Goal: Transaction & Acquisition: Download file/media

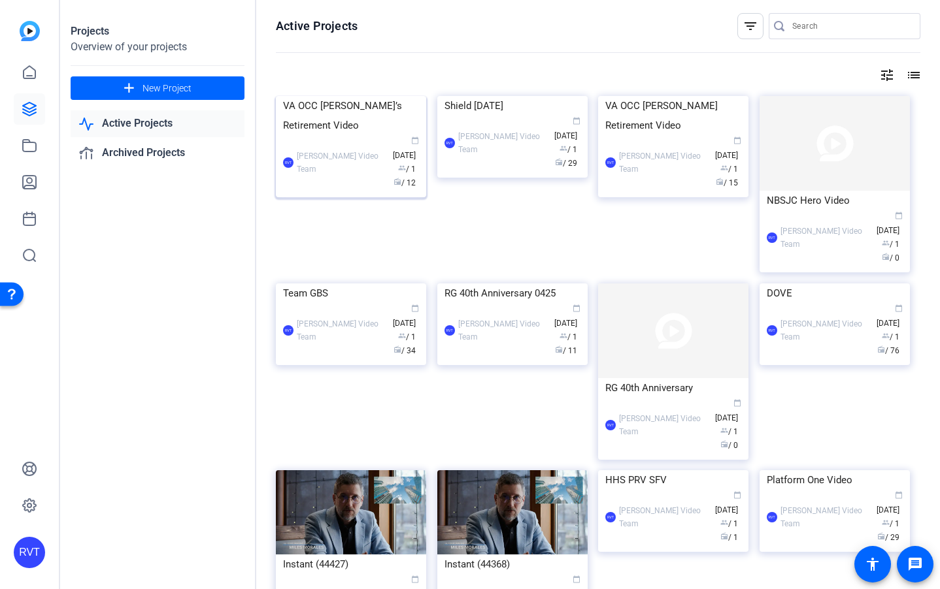
click at [331, 96] on img at bounding box center [351, 96] width 150 height 0
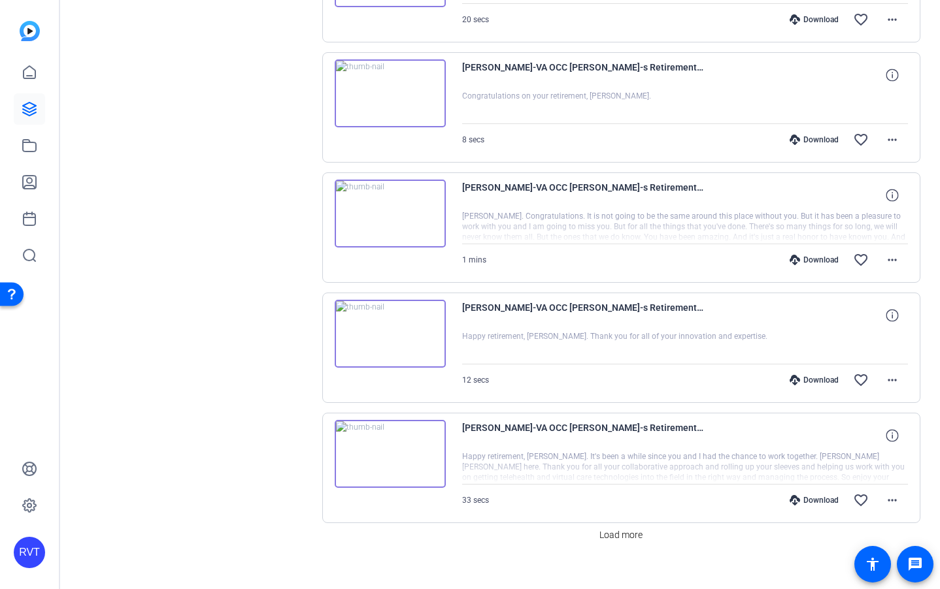
scroll to position [972, 0]
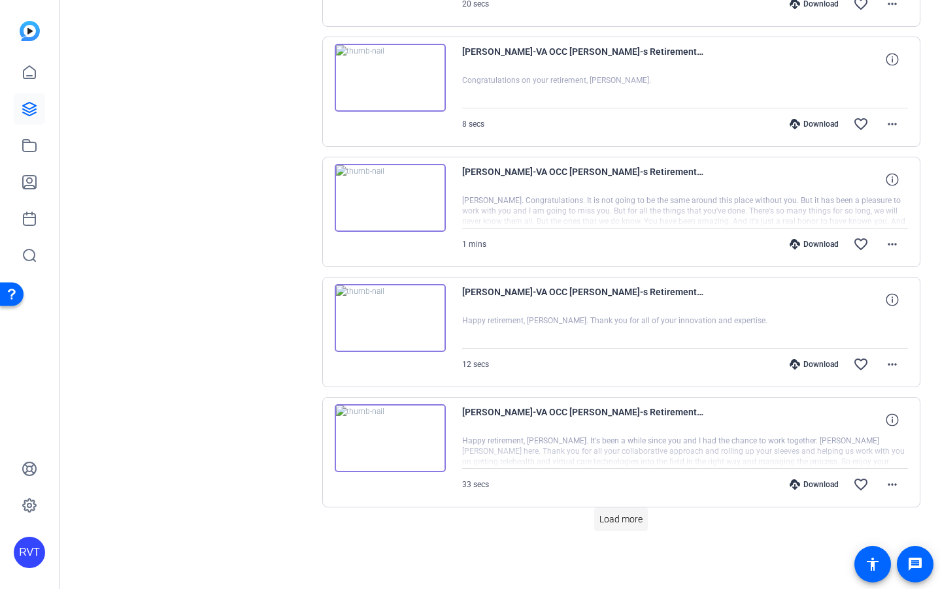
click at [634, 522] on span "Load more" at bounding box center [620, 520] width 43 height 14
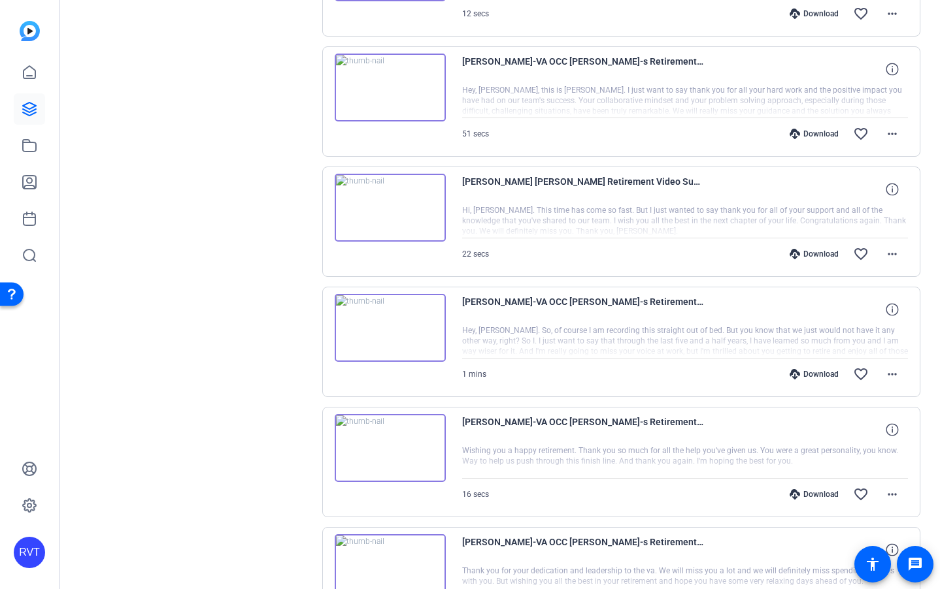
scroll to position [355, 0]
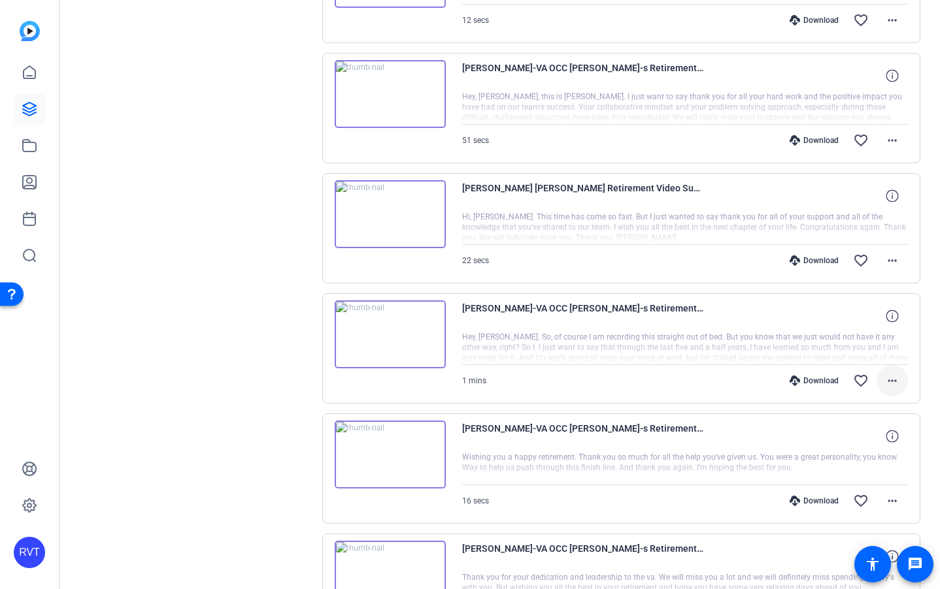
click at [887, 378] on mat-icon "more_horiz" at bounding box center [892, 381] width 16 height 16
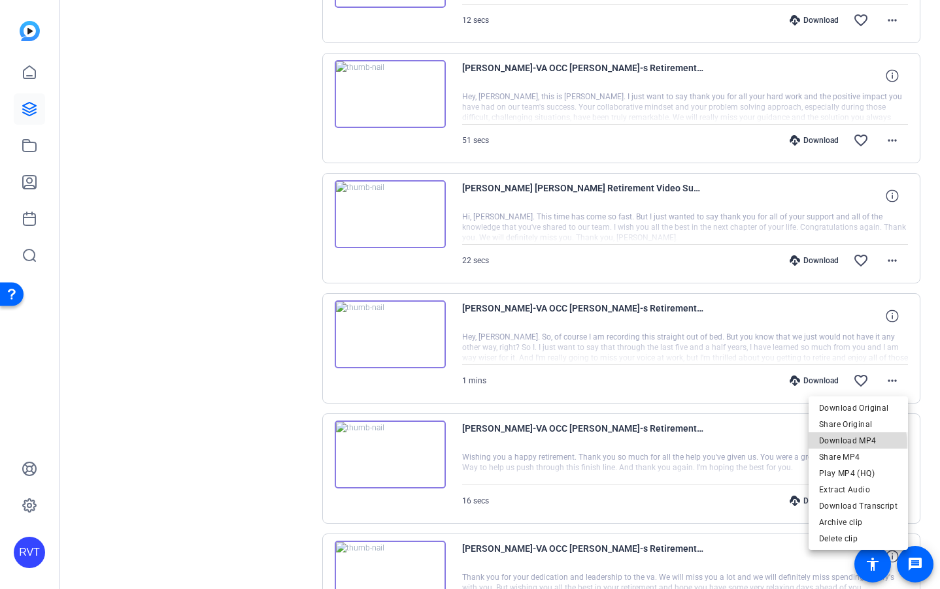
click at [854, 444] on span "Download MP4" at bounding box center [858, 441] width 78 height 16
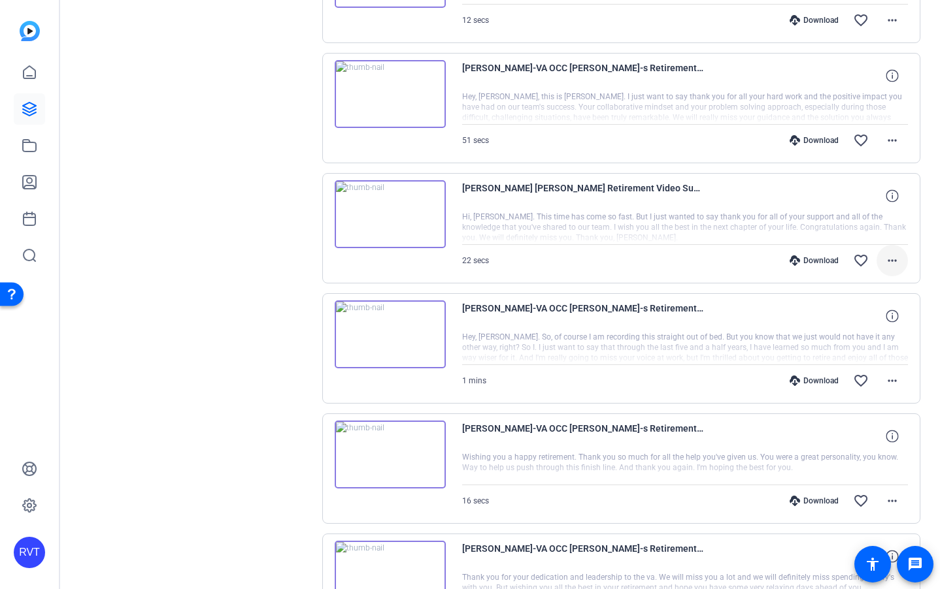
click at [893, 263] on mat-icon "more_horiz" at bounding box center [892, 261] width 16 height 16
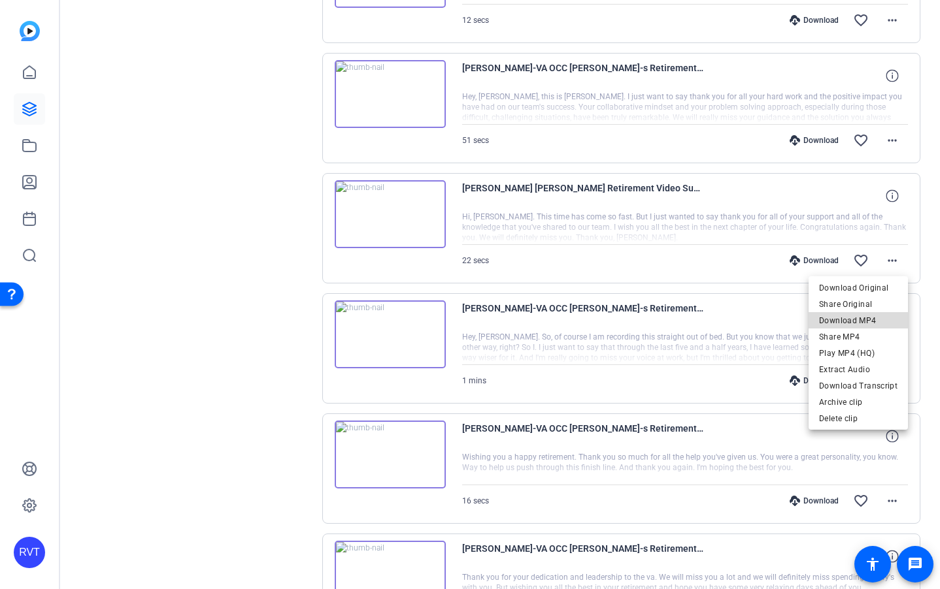
click at [860, 323] on span "Download MP4" at bounding box center [858, 321] width 78 height 16
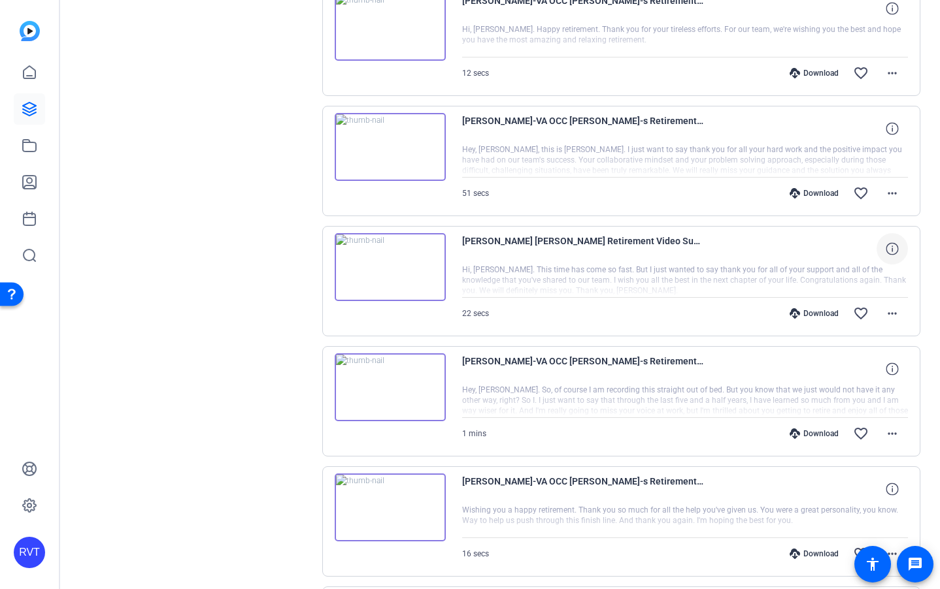
scroll to position [269, 0]
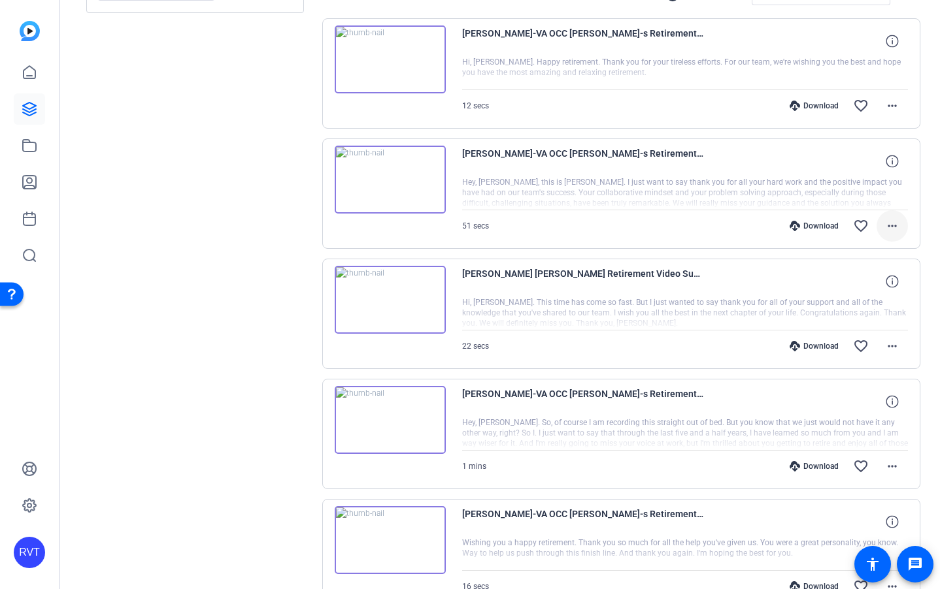
click at [891, 225] on mat-icon "more_horiz" at bounding box center [892, 226] width 16 height 16
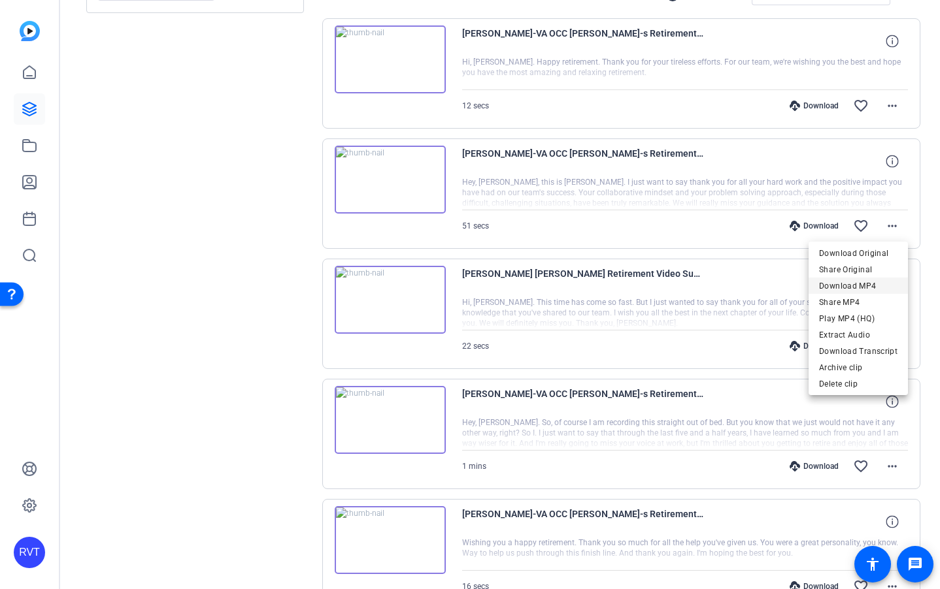
click at [857, 280] on span "Download MP4" at bounding box center [858, 286] width 78 height 16
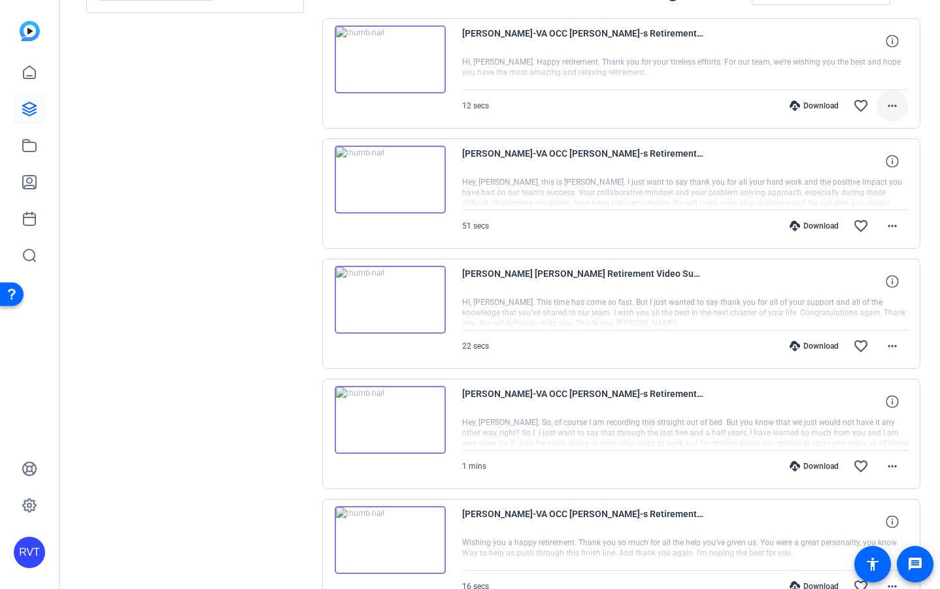
click at [893, 110] on mat-icon "more_horiz" at bounding box center [892, 106] width 16 height 16
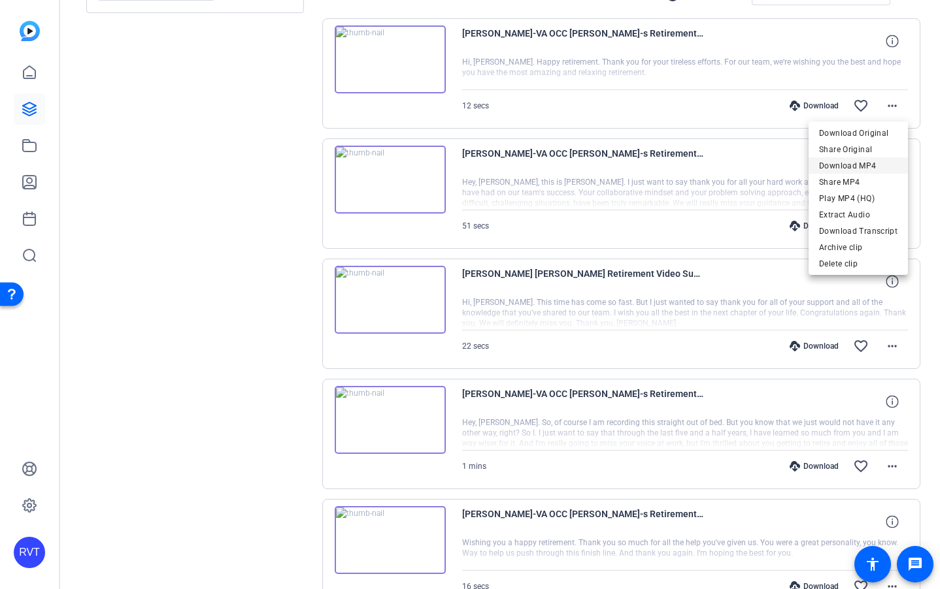
click at [864, 161] on span "Download MP4" at bounding box center [858, 166] width 78 height 16
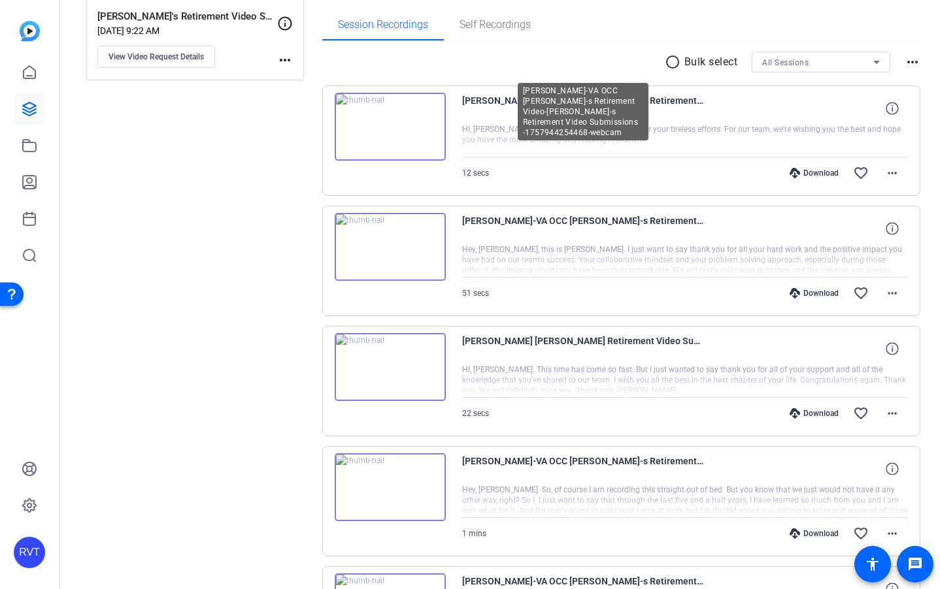
scroll to position [197, 0]
